Goal: Information Seeking & Learning: Learn about a topic

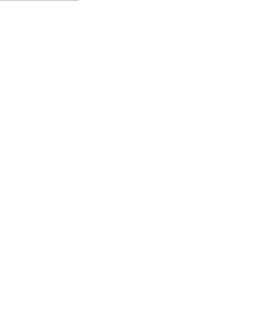
scroll to position [349, 0]
click at [261, 241] on icon at bounding box center [257, 248] width 18 height 15
click at [210, 199] on span "Urlaub mit Teenies" at bounding box center [198, 202] width 64 height 6
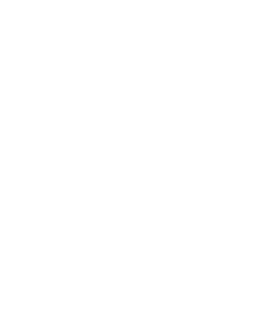
click at [105, 251] on span "Angebote" at bounding box center [104, 254] width 54 height 6
click at [168, 182] on div "Erlebnisreich Südtirol" at bounding box center [166, 193] width 57 height 29
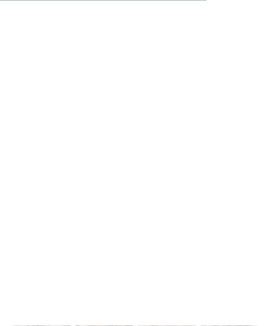
scroll to position [1205, 0]
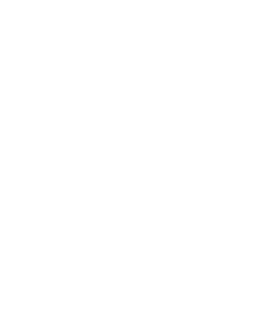
click at [259, 193] on icon at bounding box center [258, 200] width 18 height 15
click at [258, 96] on icon at bounding box center [258, 101] width 14 height 11
click at [259, 199] on icon at bounding box center [258, 206] width 18 height 15
click at [259, 193] on icon at bounding box center [258, 200] width 18 height 15
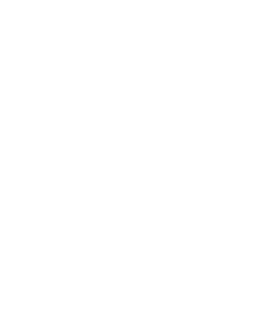
click at [256, 193] on icon at bounding box center [258, 200] width 18 height 15
click at [257, 197] on icon at bounding box center [258, 204] width 18 height 15
click at [258, 193] on icon at bounding box center [258, 200] width 18 height 15
click at [257, 193] on icon at bounding box center [258, 200] width 18 height 15
click at [256, 193] on icon at bounding box center [258, 200] width 18 height 15
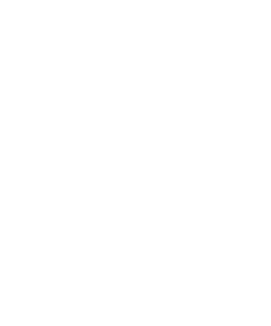
click at [259, 193] on icon at bounding box center [258, 200] width 18 height 15
click at [261, 196] on icon at bounding box center [258, 203] width 18 height 15
click at [262, 193] on icon at bounding box center [258, 200] width 18 height 15
click at [262, 199] on icon at bounding box center [258, 206] width 18 height 15
